Goal: Task Accomplishment & Management: Use online tool/utility

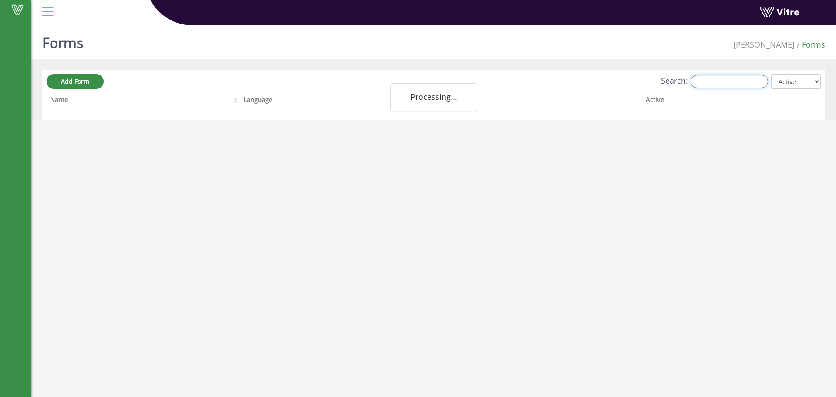
click at [718, 78] on input "Search:" at bounding box center [730, 81] width 78 height 13
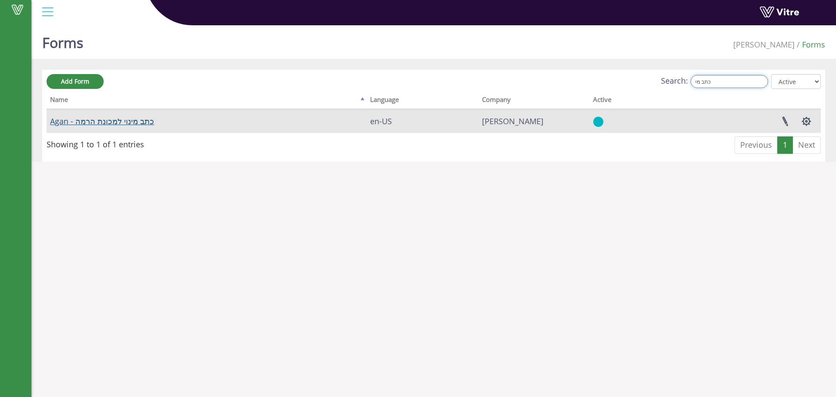
type input "כתב מי"
click at [117, 125] on link "Agan - כתב מינוי למכונת הרמה" at bounding box center [102, 121] width 104 height 10
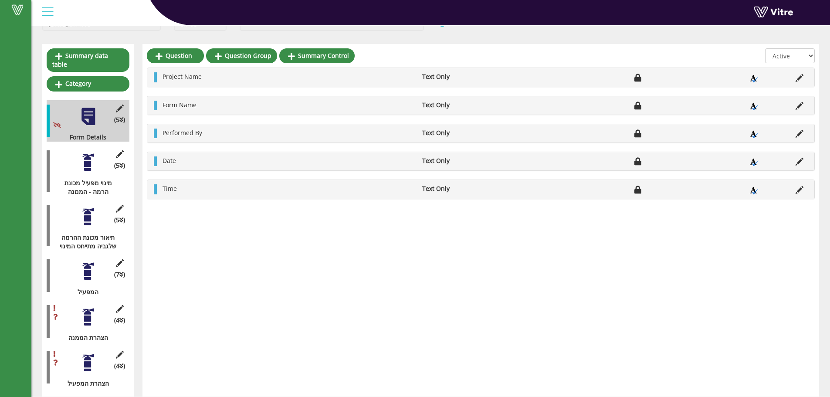
scroll to position [66, 0]
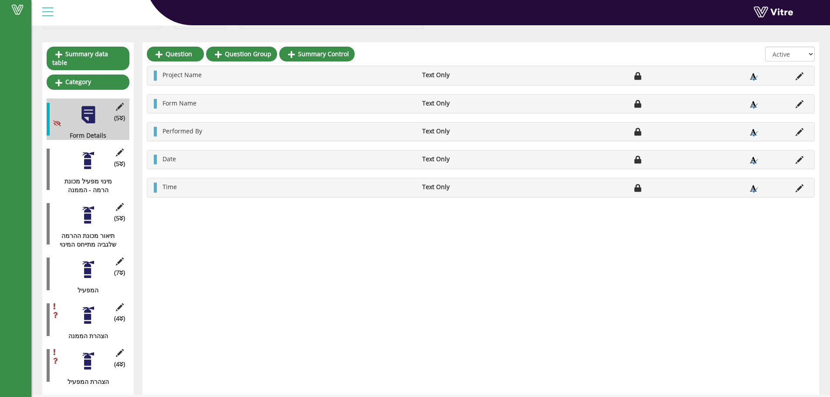
click at [82, 310] on div at bounding box center [88, 315] width 20 height 20
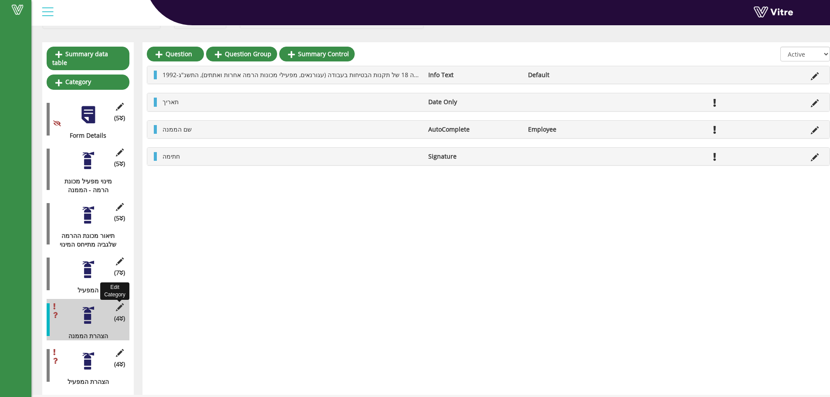
click at [122, 303] on icon at bounding box center [119, 307] width 11 height 8
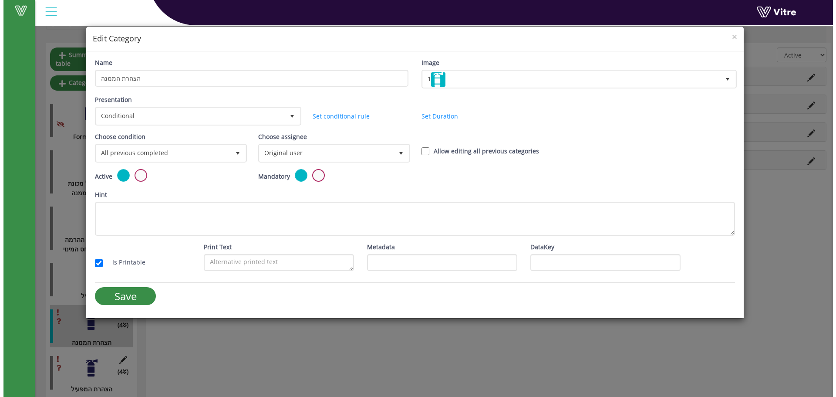
scroll to position [63, 0]
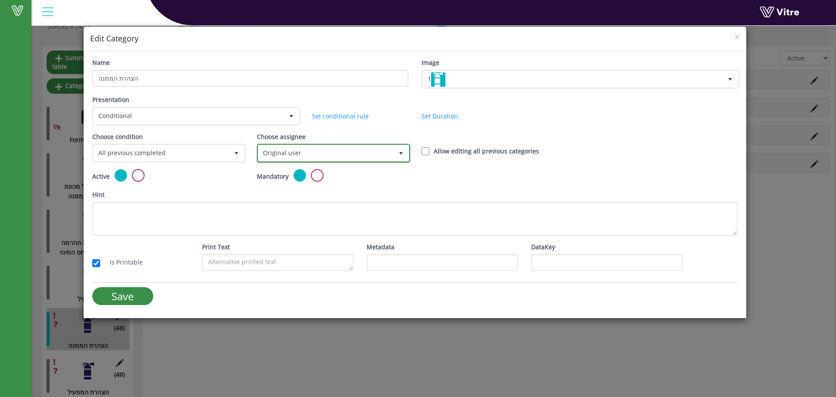
click at [300, 152] on span "Original user" at bounding box center [325, 153] width 135 height 16
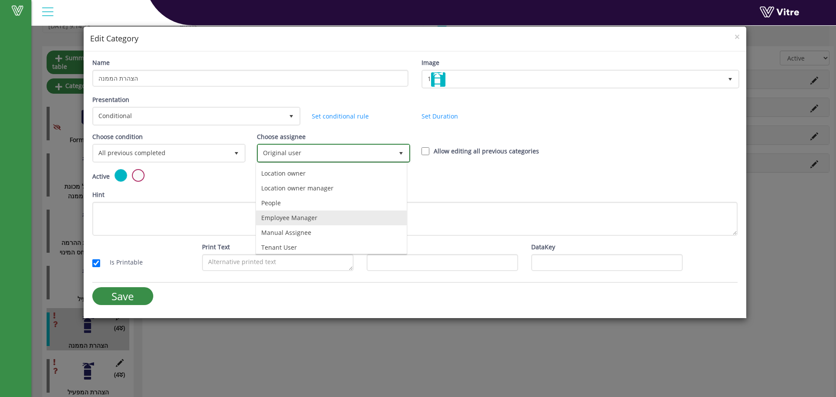
scroll to position [61, 0]
click at [292, 242] on li "Tenant User" at bounding box center [331, 244] width 151 height 15
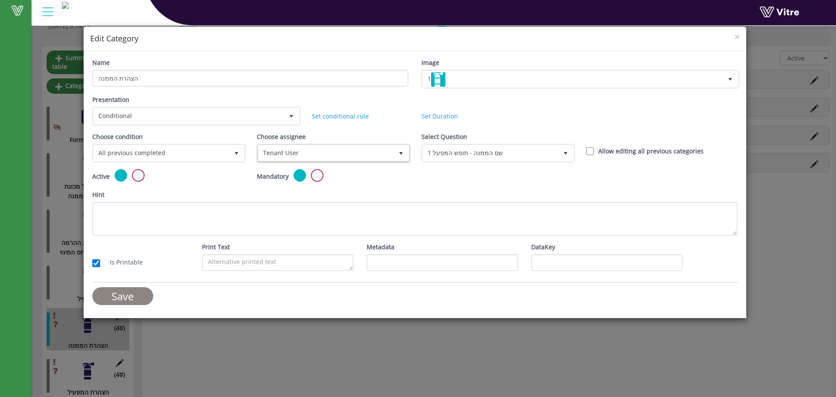
click at [121, 289] on input "Save" at bounding box center [122, 296] width 61 height 18
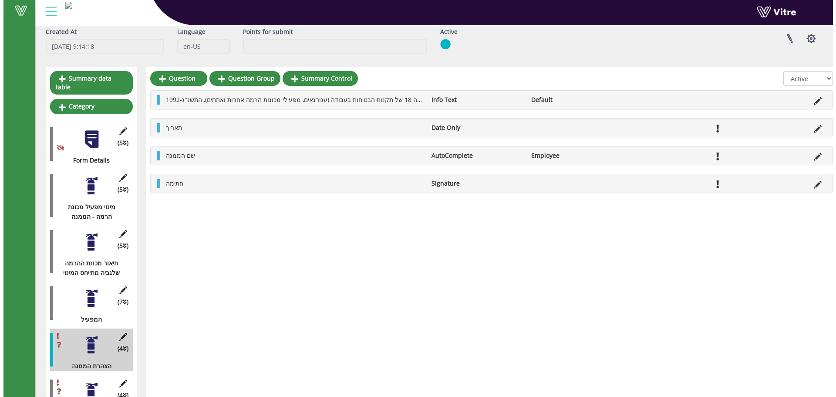
scroll to position [63, 0]
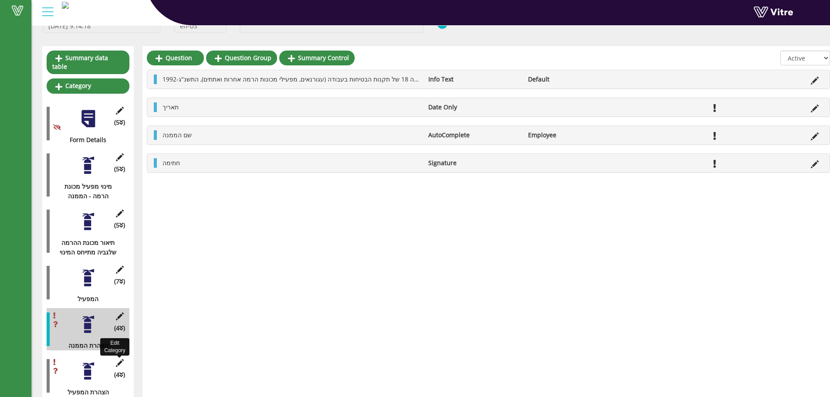
click at [115, 359] on icon at bounding box center [119, 363] width 11 height 8
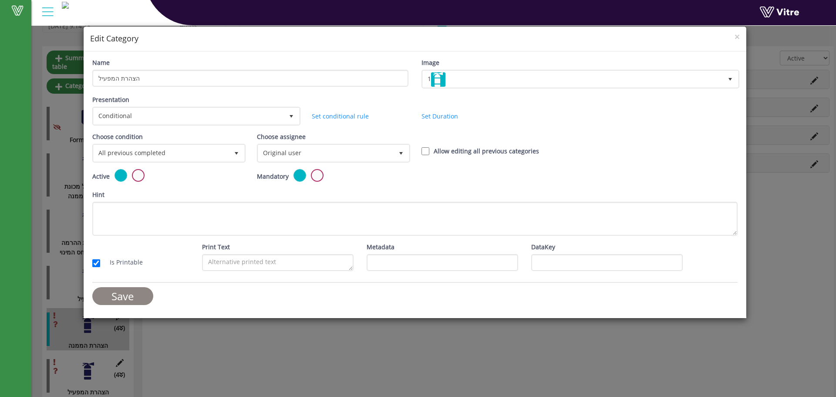
click at [123, 295] on input "Save" at bounding box center [122, 296] width 61 height 18
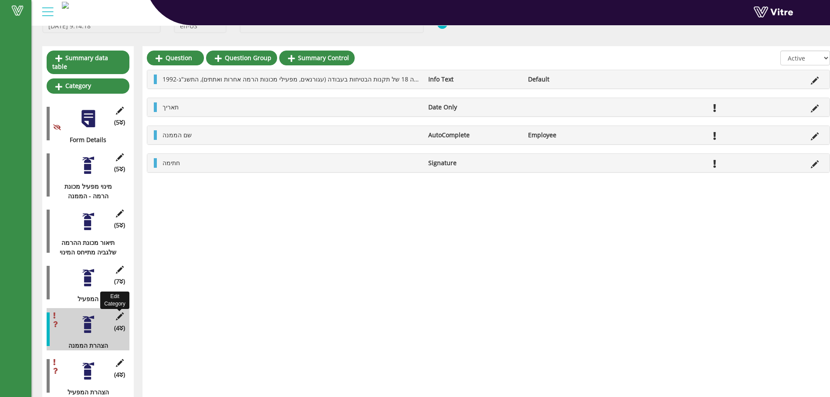
click at [119, 312] on icon at bounding box center [119, 316] width 11 height 8
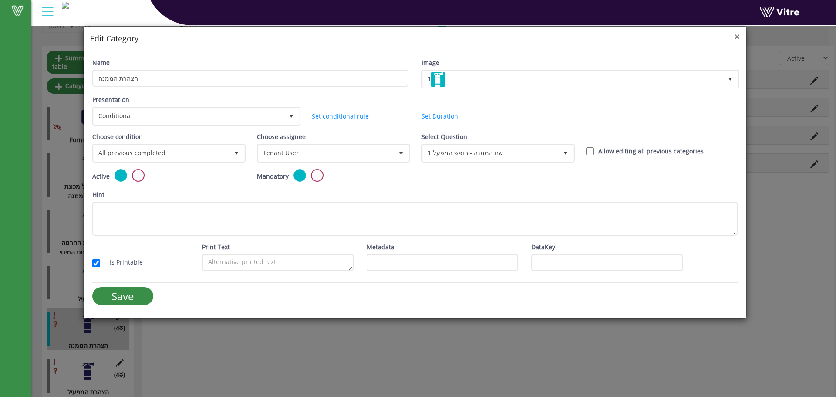
click at [738, 35] on span "×" at bounding box center [737, 36] width 5 height 12
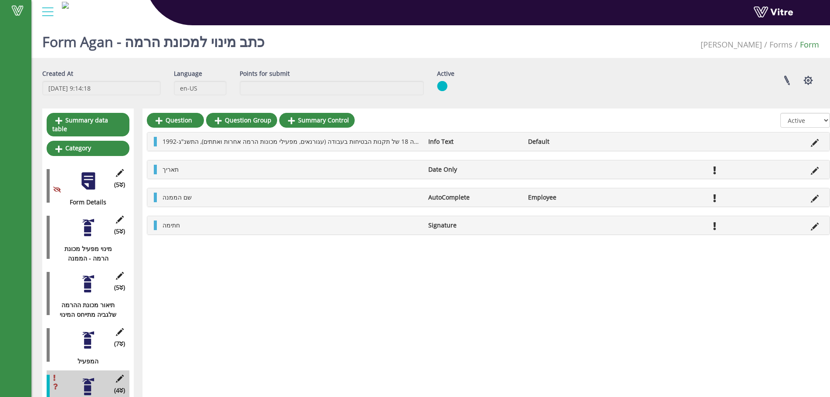
scroll to position [0, 0]
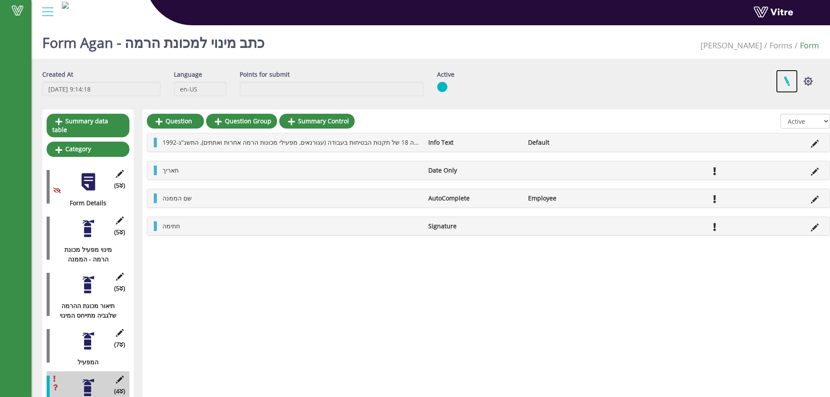
click at [787, 80] on link at bounding box center [787, 81] width 22 height 23
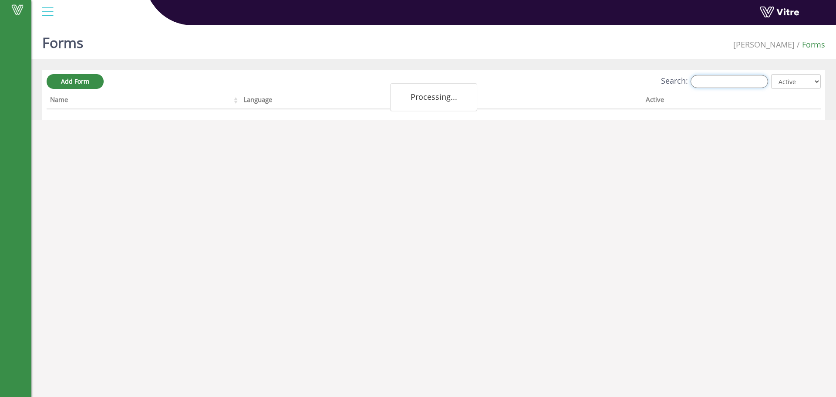
click at [726, 84] on input "Search:" at bounding box center [730, 81] width 78 height 13
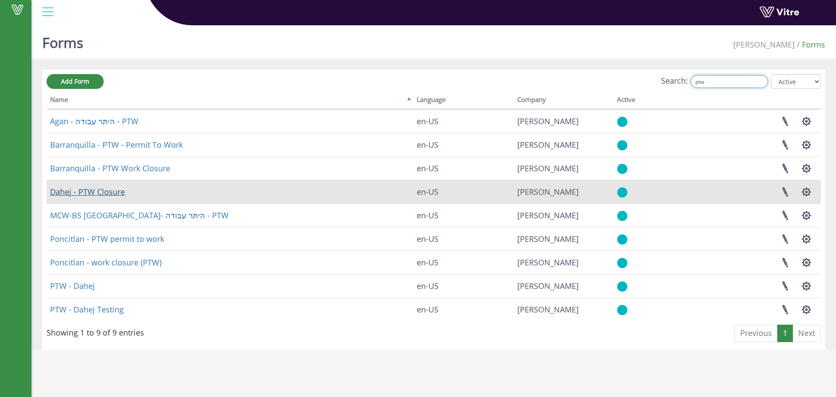
type input "ptw"
click at [121, 188] on link "Dahej - PTW Closure" at bounding box center [87, 191] width 75 height 10
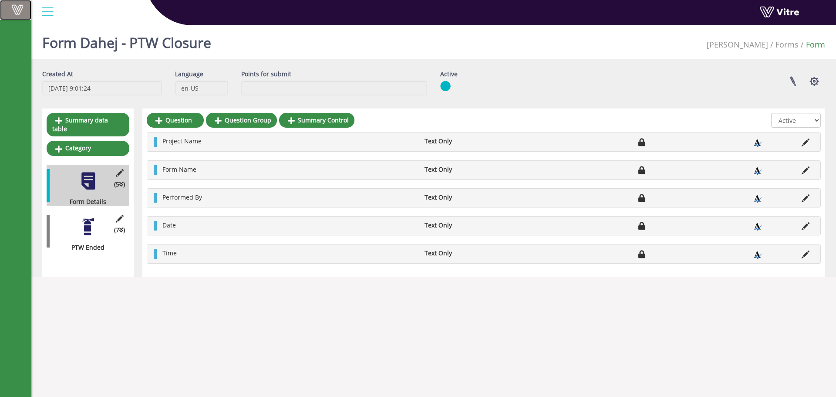
click at [22, 14] on span at bounding box center [18, 9] width 22 height 10
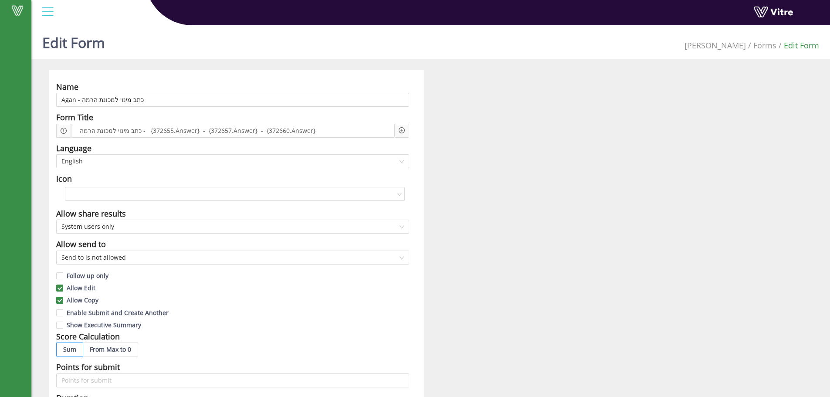
click at [405, 129] on div at bounding box center [401, 131] width 15 height 14
click at [402, 132] on icon "plus-circle" at bounding box center [402, 130] width 6 height 6
click at [423, 138] on input "search" at bounding box center [476, 137] width 106 height 13
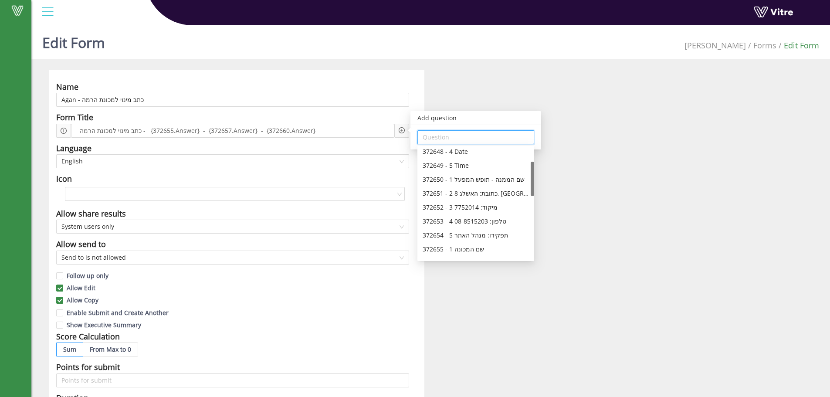
scroll to position [48, 0]
drag, startPoint x: 532, startPoint y: 166, endPoint x: 532, endPoint y: 180, distance: 14.8
click at [532, 180] on div at bounding box center [532, 180] width 3 height 34
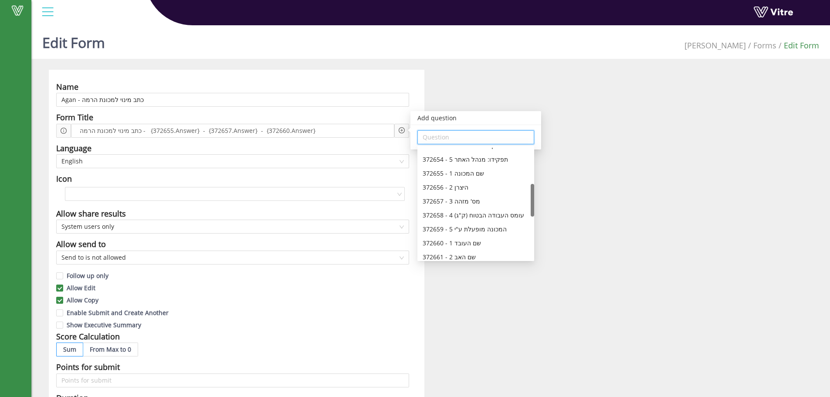
scroll to position [122, 0]
drag, startPoint x: 532, startPoint y: 186, endPoint x: 524, endPoint y: 207, distance: 22.7
click at [524, 207] on div "372653 - 4 טלפון: 08-8515203 372654 - 5 תפקידו: מנהל האתר 372655 - 1 שם המכונה …" at bounding box center [475, 204] width 117 height 112
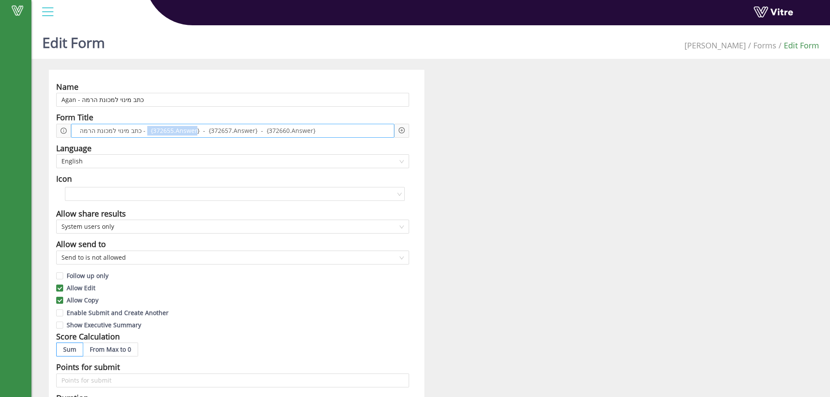
drag, startPoint x: 142, startPoint y: 133, endPoint x: 191, endPoint y: 131, distance: 49.3
click at [191, 131] on span "כתב מינוי למכונת הרמה - {372655.Answer} - {372657.Answer} - {372660.Answer}" at bounding box center [198, 131] width 240 height 10
click at [398, 130] on div "Add question Question" at bounding box center [401, 131] width 15 height 14
click at [399, 129] on icon "plus-circle" at bounding box center [402, 130] width 6 height 6
click at [427, 135] on input "search" at bounding box center [476, 137] width 106 height 13
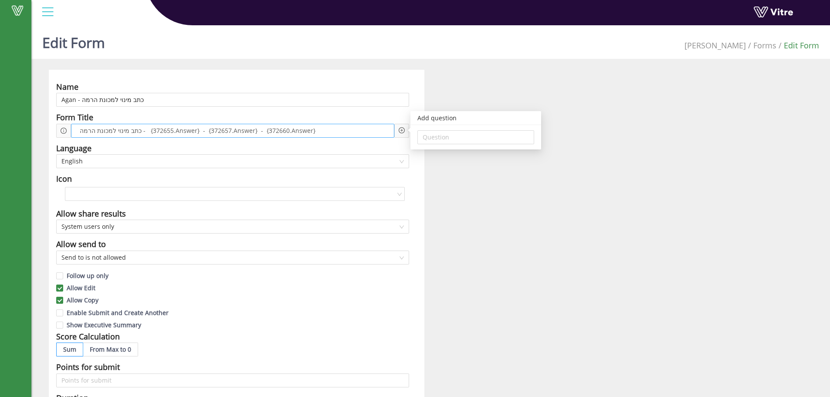
click at [168, 128] on span "כתב מינוי למכונת הרמה - {372655.Answer} - {372657.Answer} - {372660.Answer}" at bounding box center [198, 131] width 240 height 10
click at [283, 124] on div "כתב מינוי למכונת הרמה - {372655.Answer} - {372657.Answer} - {372660.Answer}" at bounding box center [232, 131] width 323 height 14
click at [403, 129] on icon "plus-circle" at bounding box center [402, 130] width 6 height 6
click at [439, 135] on input "search" at bounding box center [476, 137] width 106 height 13
click at [247, 133] on span "כתב מינוי למכונת הרמה - {372655.Answer} - {372657.Answer} - {372660.Answer}" at bounding box center [198, 131] width 240 height 10
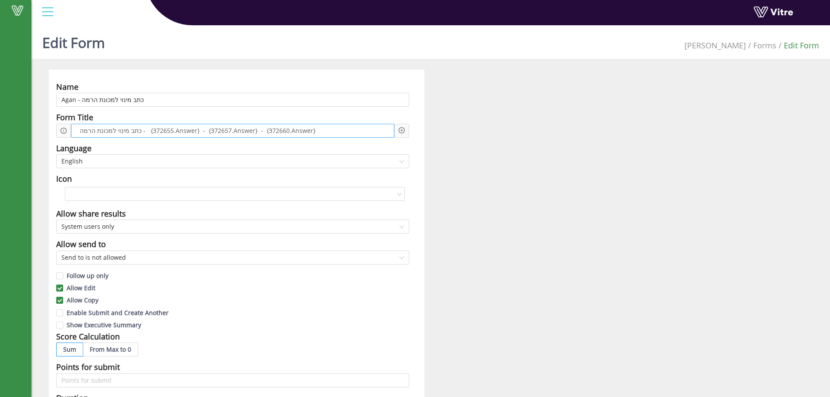
click at [251, 131] on span "כתב מינוי למכונת הרמה - {372655.Answer} - {372657.Answer} - {372660.Answer}" at bounding box center [198, 131] width 240 height 10
click at [250, 131] on span "כתב מינוי למכונת הרמה - {372655.Answer} - {372657.Answer} - {372660.Answer}" at bounding box center [198, 131] width 240 height 10
click at [248, 132] on span "כתב מינוי למכונת הרמה - {372655.Answer} - {372657.Answer} - {372660.Answer}" at bounding box center [198, 131] width 240 height 10
click at [253, 133] on span "כתב מינוי למכונת הרמה - {372655.Answer} - {372657.Answer} - {372660.Answer}" at bounding box center [198, 131] width 240 height 10
click at [250, 132] on span "כתב מינוי למכונת הרמה - {372655.Answer} - {372657.Answer} - {372660.Answer}" at bounding box center [198, 131] width 240 height 10
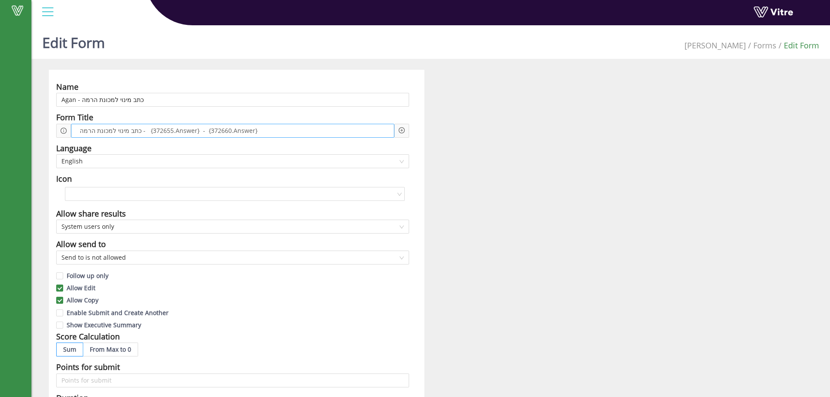
click at [194, 132] on span "כתב מינוי למכונת הרמה - {372655.Answer} - {372660.Answer}" at bounding box center [169, 131] width 182 height 10
click at [498, 159] on div "Name Agan - כתב מינוי למכונת הרמה Form Title כתב מינוי למכונת הרמה - {372655.An…" at bounding box center [430, 377] width 777 height 615
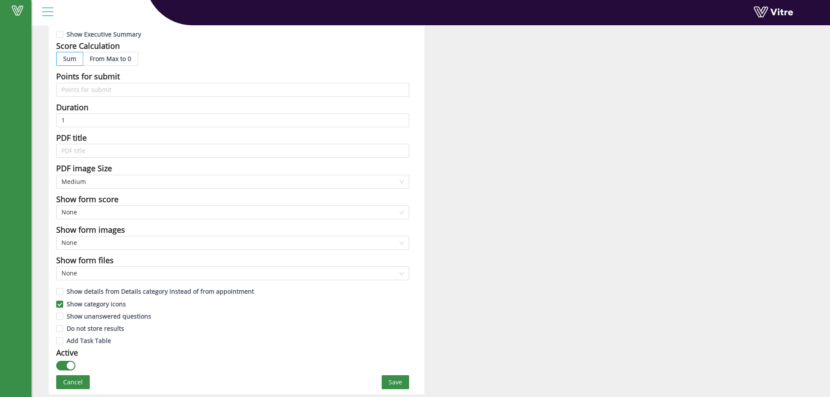
scroll to position [635, 0]
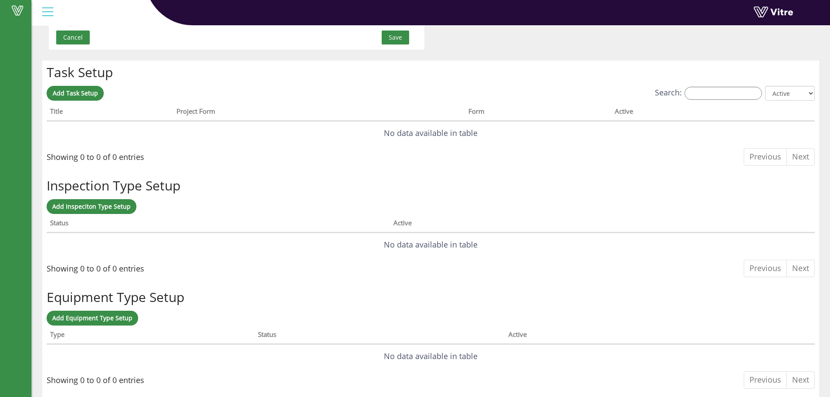
click at [408, 40] on button "Save" at bounding box center [395, 37] width 27 height 14
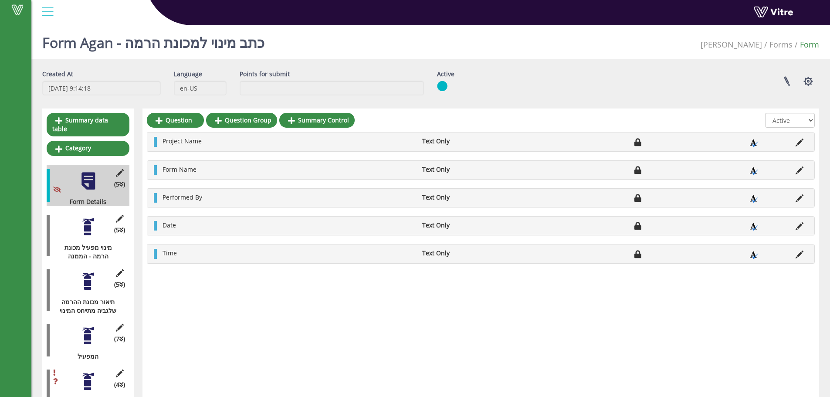
click at [100, 220] on div "(5 ) מינוי מפעיל מכונת הרמה - הממנה" at bounding box center [88, 235] width 83 height 50
click at [91, 221] on div at bounding box center [88, 227] width 20 height 20
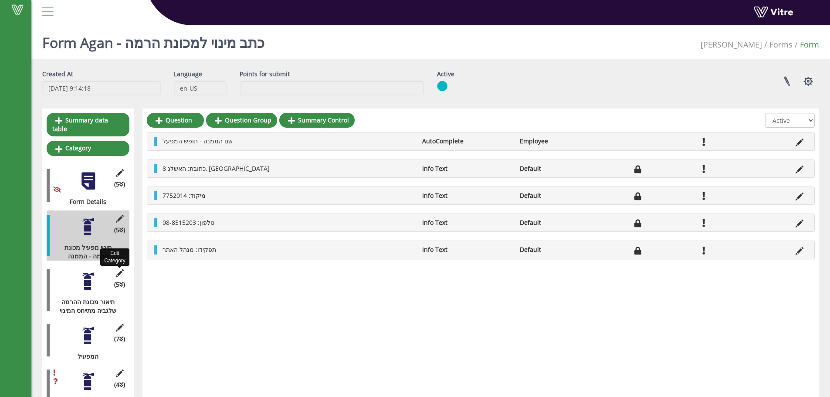
click at [92, 273] on div at bounding box center [88, 281] width 20 height 20
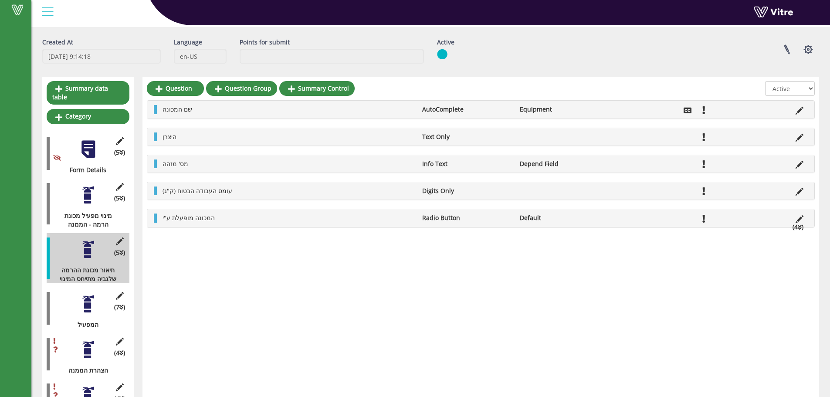
scroll to position [58, 0]
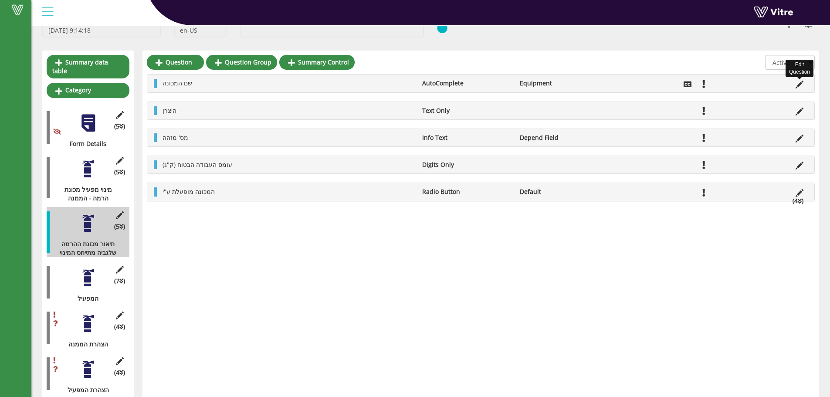
click at [796, 84] on icon at bounding box center [800, 85] width 8 height 8
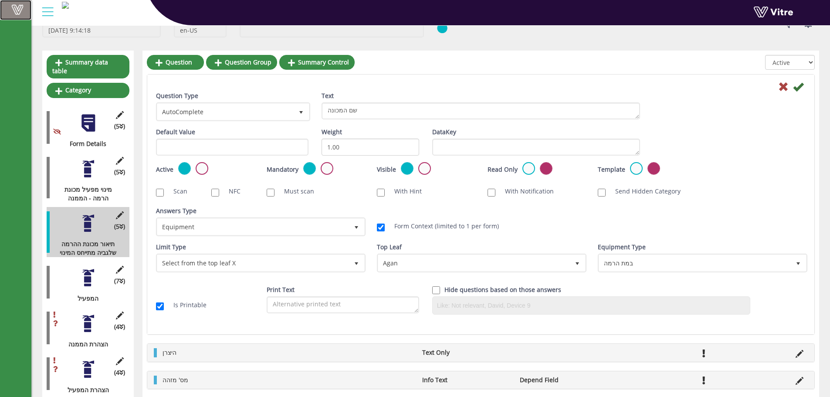
click at [21, 15] on link "Vitre" at bounding box center [15, 10] width 31 height 20
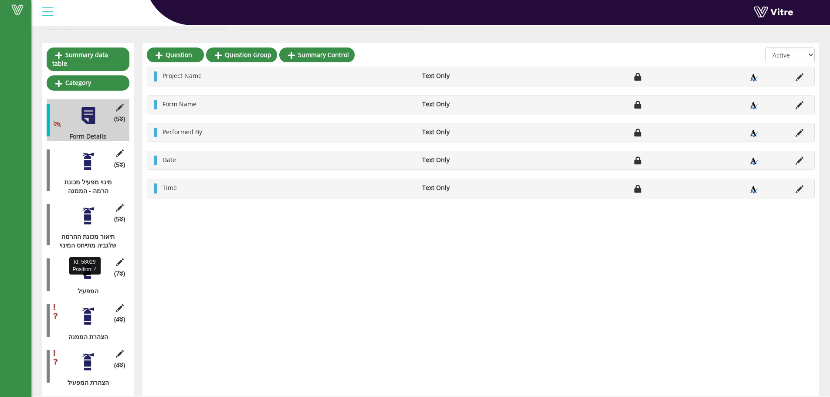
scroll to position [66, 0]
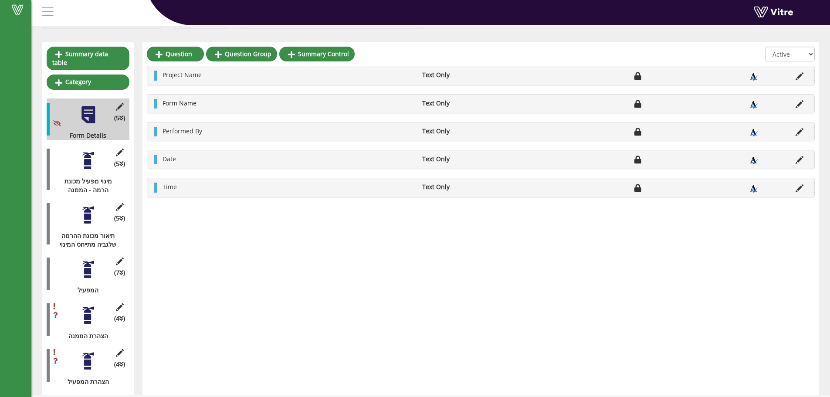
click at [83, 351] on div at bounding box center [88, 361] width 20 height 20
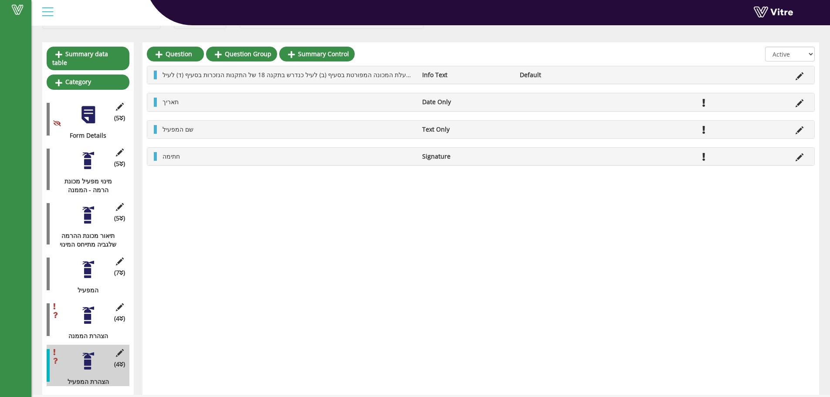
click at [798, 129] on icon at bounding box center [800, 130] width 8 height 8
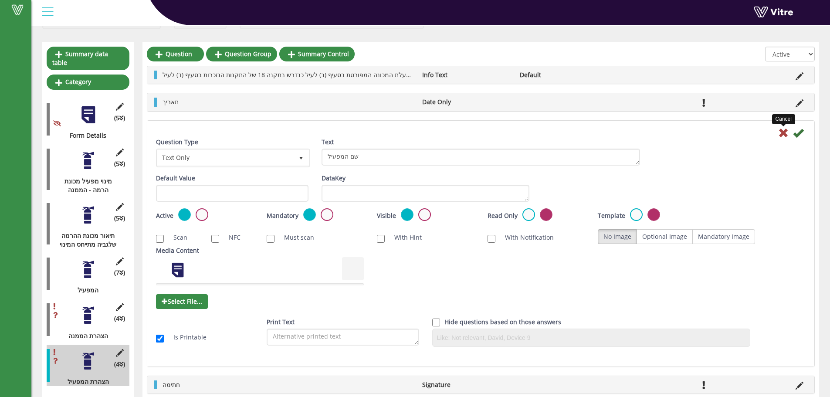
click at [785, 130] on icon at bounding box center [783, 133] width 10 height 10
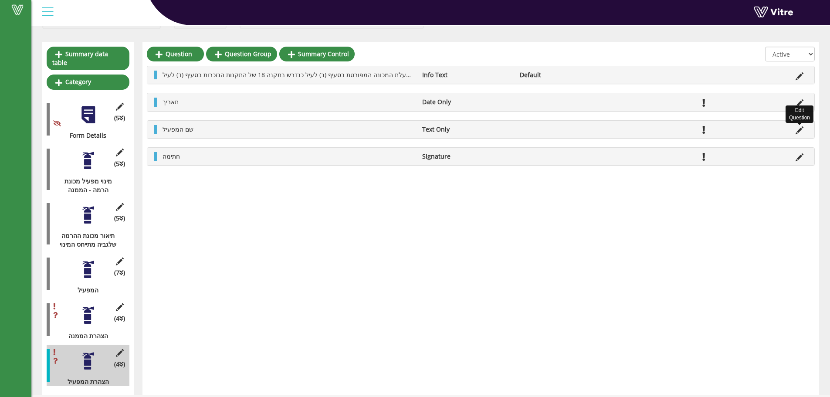
click at [803, 129] on icon at bounding box center [800, 130] width 8 height 8
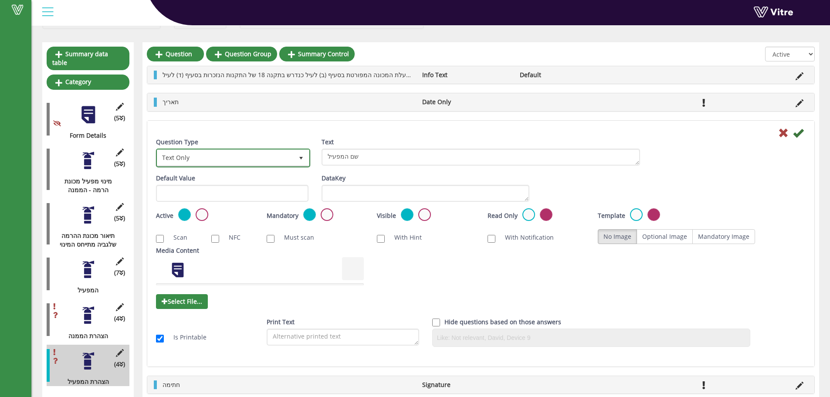
click at [257, 162] on span "Text Only" at bounding box center [225, 158] width 136 height 16
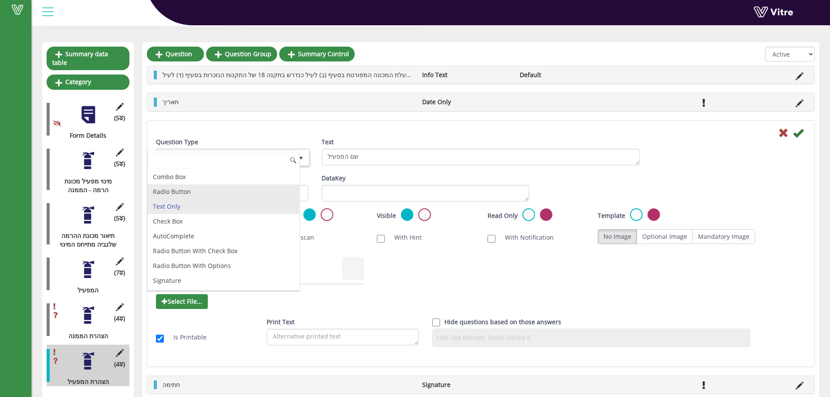
click at [198, 191] on li "Radio Button" at bounding box center [224, 191] width 152 height 15
type input "1"
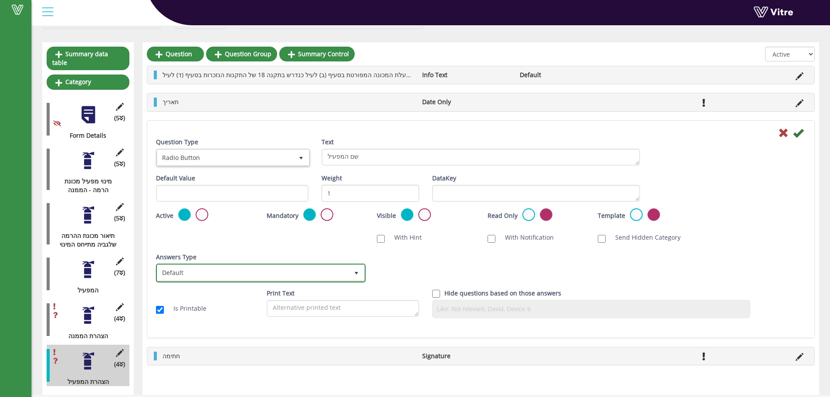
drag, startPoint x: 305, startPoint y: 269, endPoint x: 296, endPoint y: 270, distance: 8.7
click at [305, 269] on span "Default" at bounding box center [252, 273] width 191 height 16
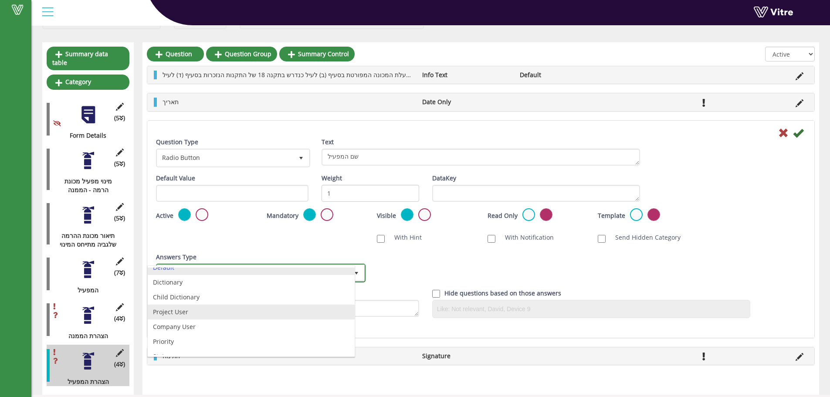
scroll to position [0, 0]
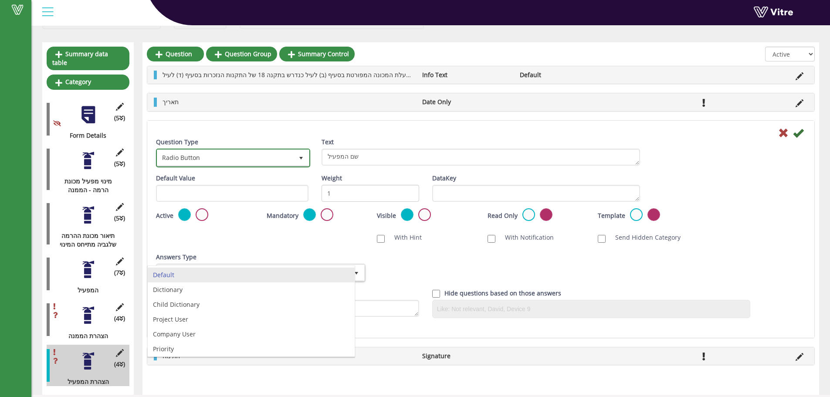
click at [238, 159] on span "Radio Button" at bounding box center [225, 158] width 136 height 16
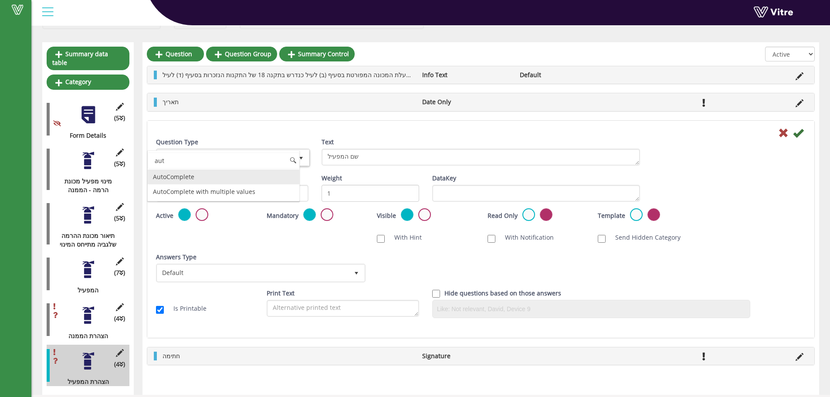
click at [201, 180] on li "AutoComplete" at bounding box center [224, 176] width 152 height 15
type input "aut"
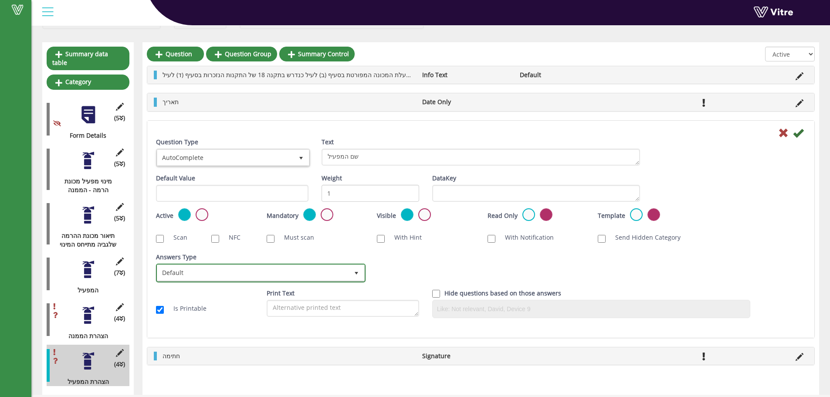
click at [188, 273] on span "Default" at bounding box center [252, 273] width 191 height 16
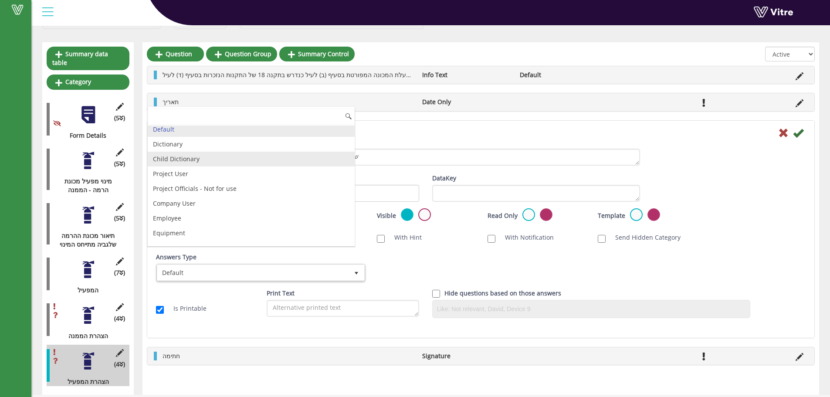
scroll to position [2, 0]
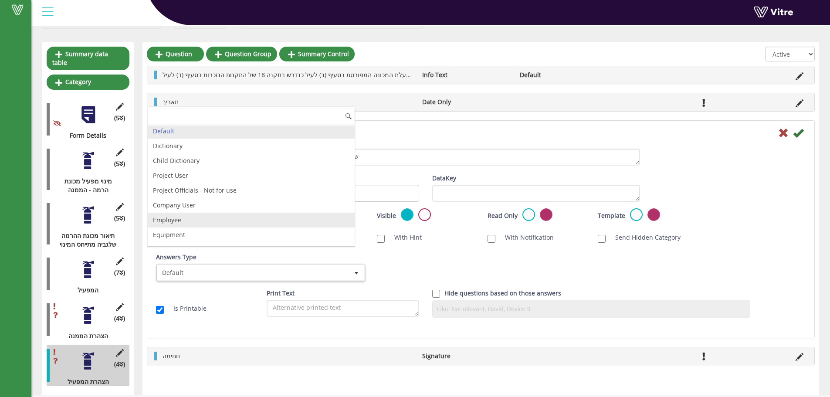
click at [172, 213] on li "Employee" at bounding box center [251, 220] width 207 height 15
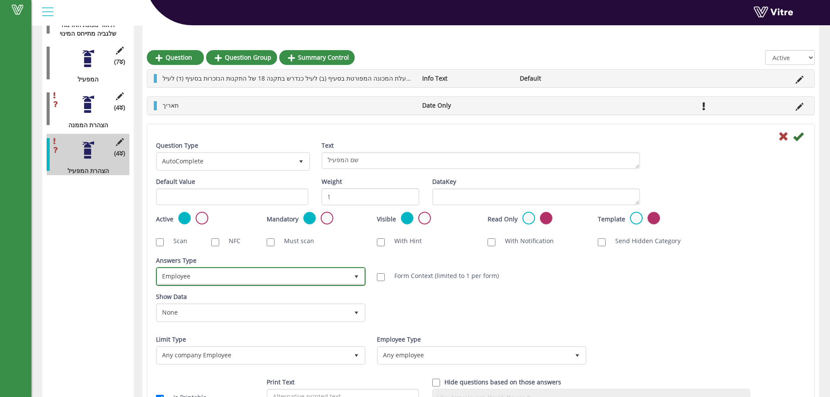
scroll to position [335, 0]
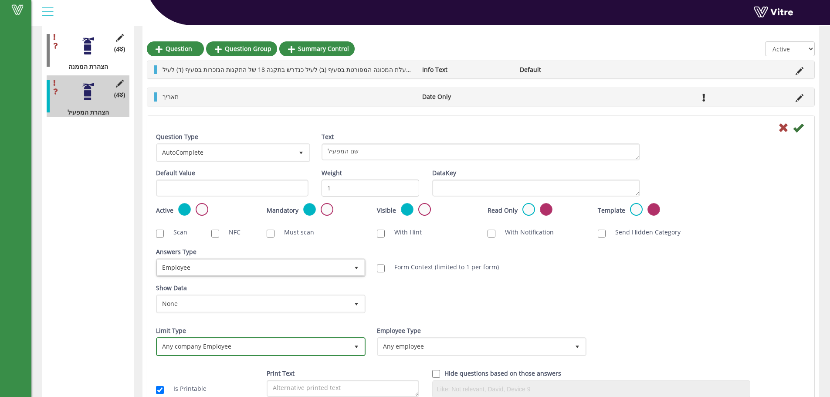
click at [311, 339] on span "Any company Employee" at bounding box center [252, 347] width 191 height 16
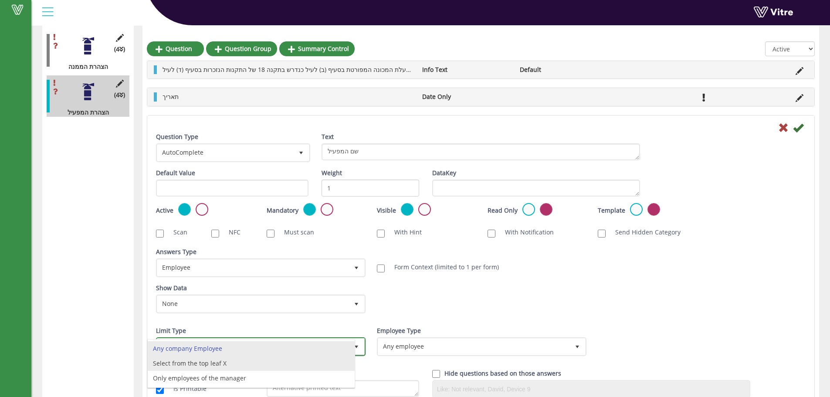
click at [287, 359] on li "Select from the top leaf X" at bounding box center [251, 363] width 207 height 15
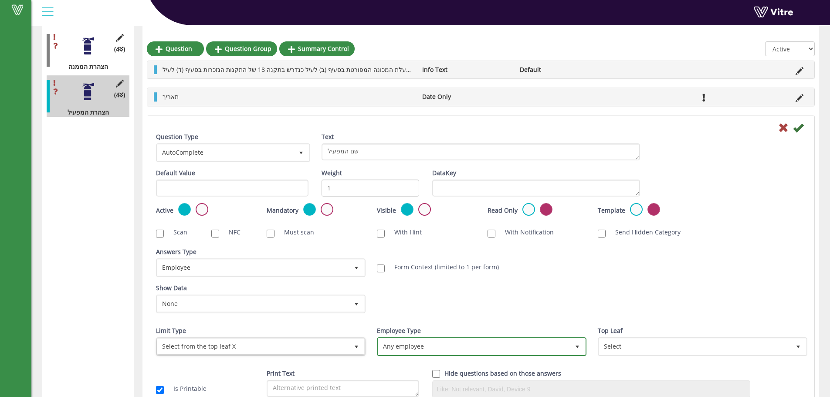
click at [389, 344] on span "Any employee" at bounding box center [473, 347] width 191 height 16
click at [485, 302] on div "Show Data None 0 Certificates IL - עבודה בגובה IL - מפעיל מלגזה IL- מוביל חומ"ס…" at bounding box center [480, 302] width 663 height 36
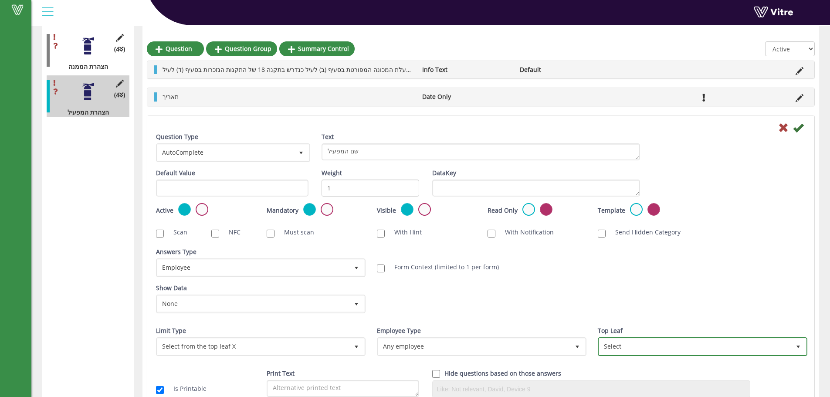
click at [629, 342] on span "Select" at bounding box center [694, 347] width 191 height 16
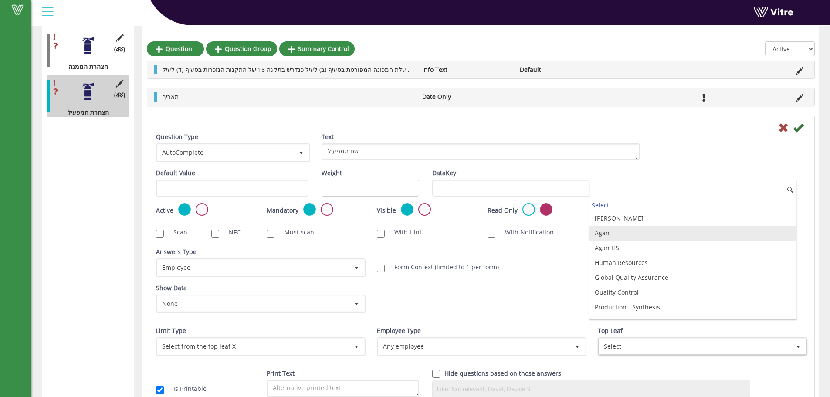
click at [618, 236] on li "Agan" at bounding box center [692, 233] width 207 height 15
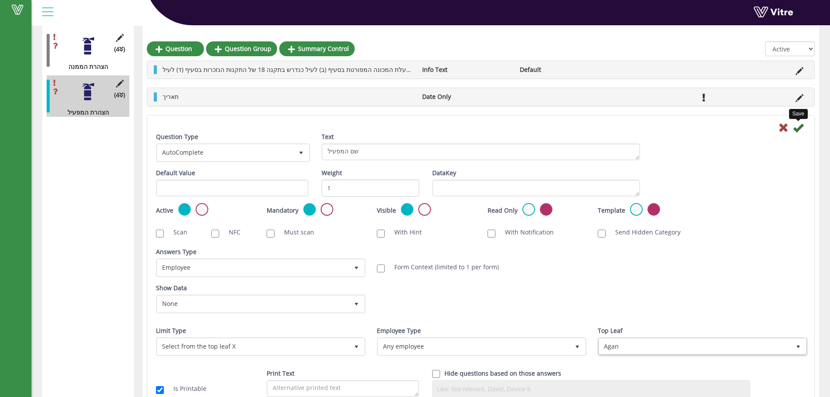
click at [796, 129] on icon at bounding box center [798, 127] width 10 height 10
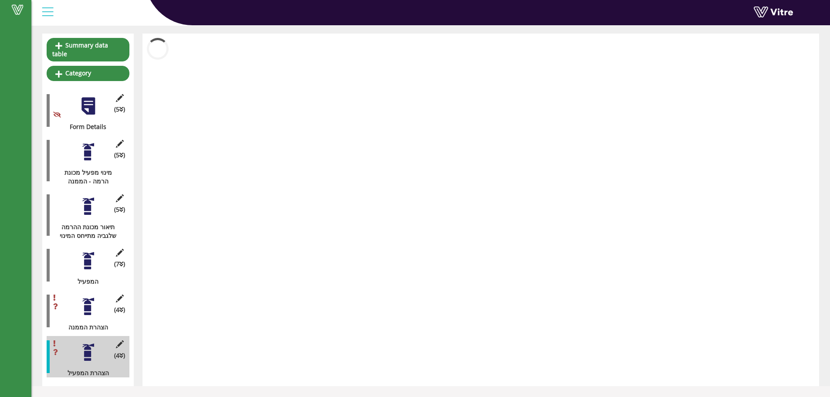
scroll to position [66, 0]
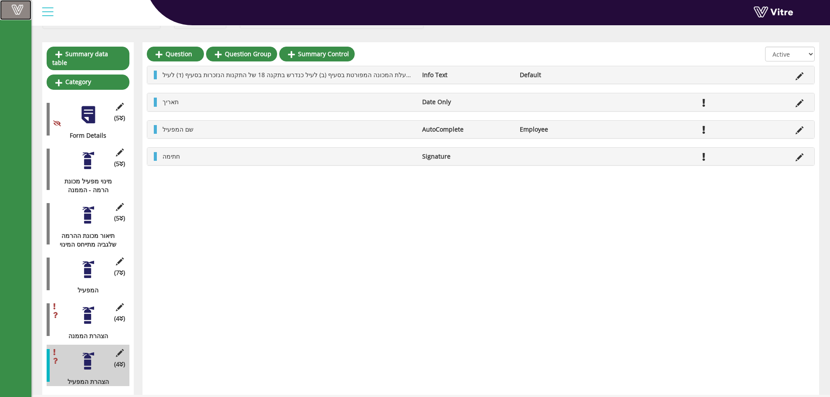
click at [20, 16] on link "Vitre" at bounding box center [15, 10] width 31 height 20
